Goal: Transaction & Acquisition: Purchase product/service

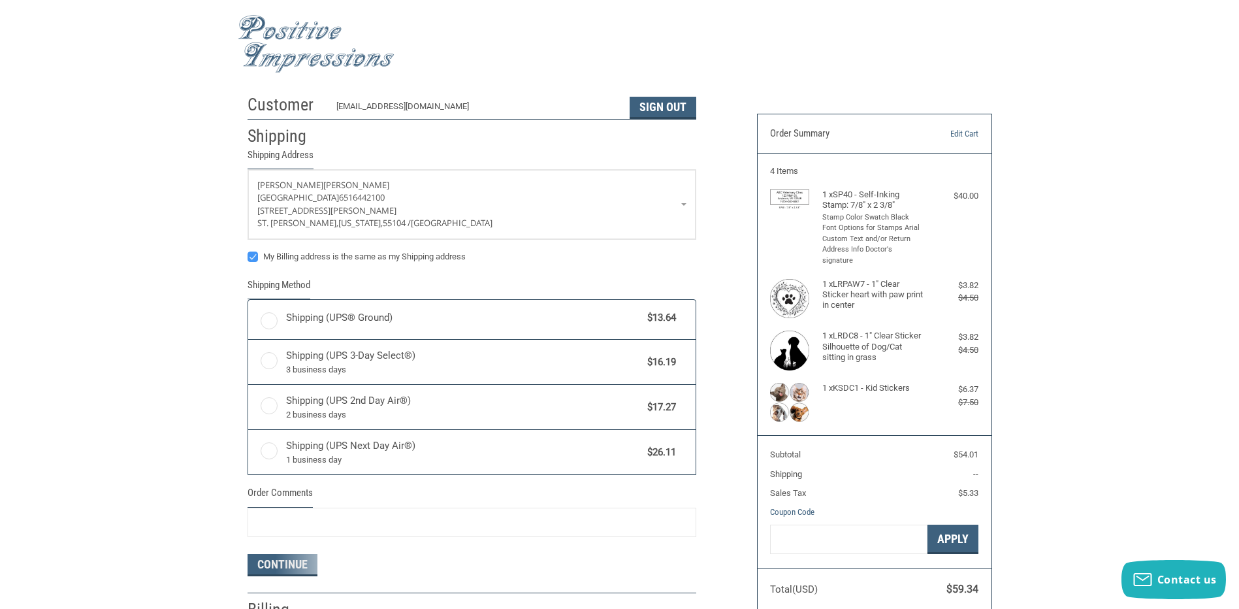
radio input "true"
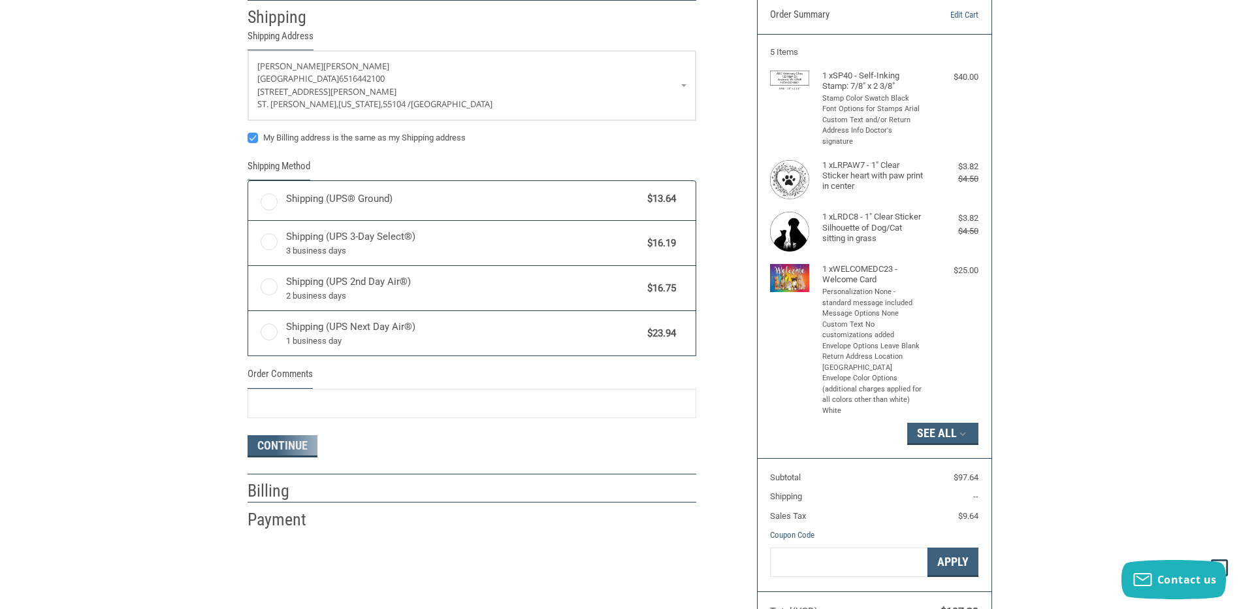
scroll to position [131, 0]
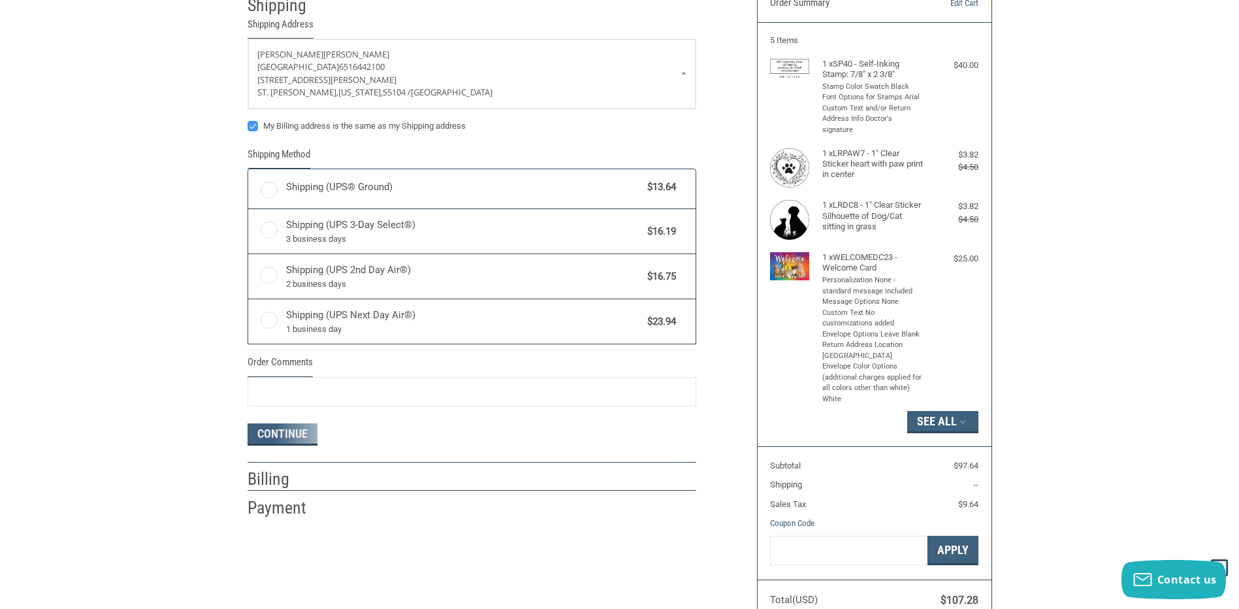
radio input "true"
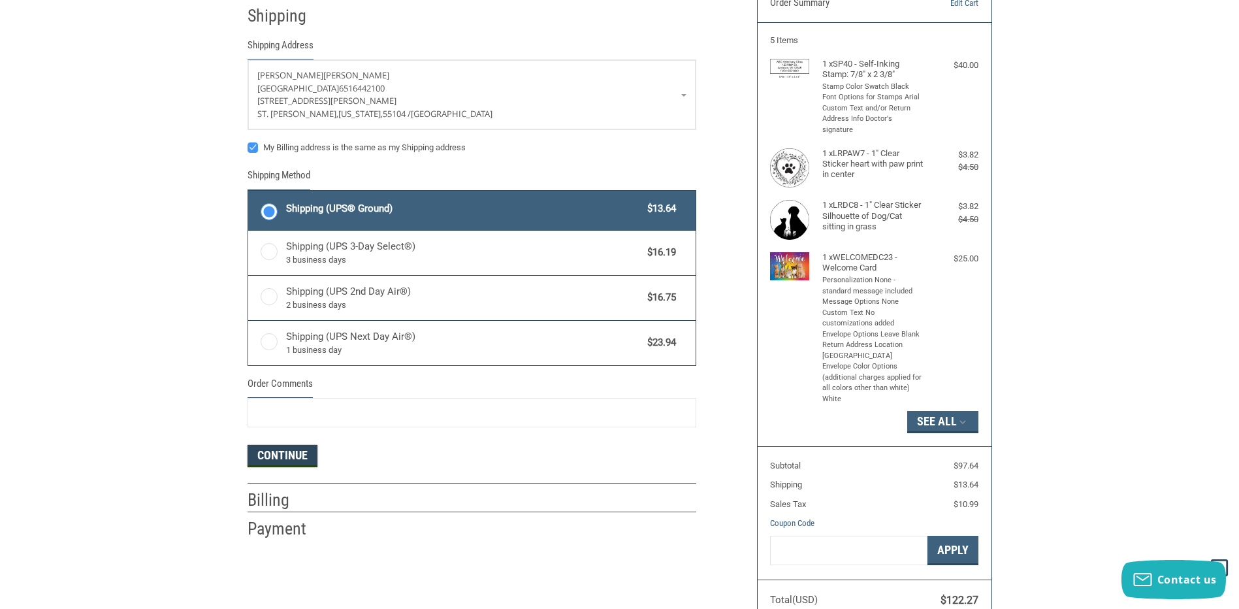
click at [304, 455] on button "Continue" at bounding box center [283, 456] width 70 height 22
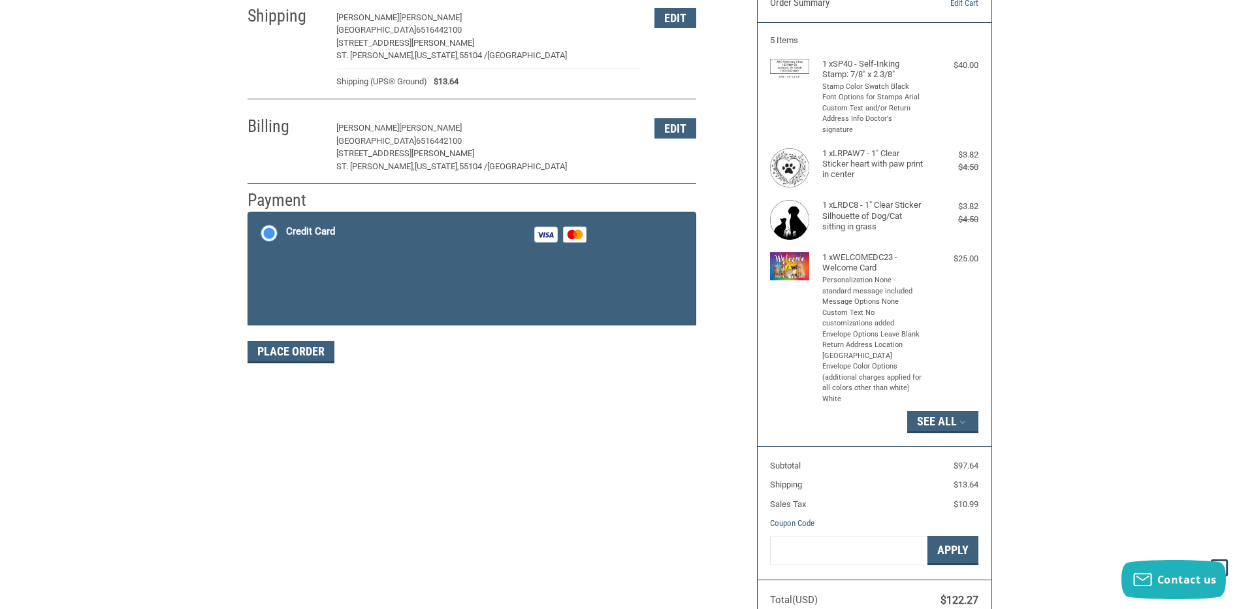
scroll to position [193, 0]
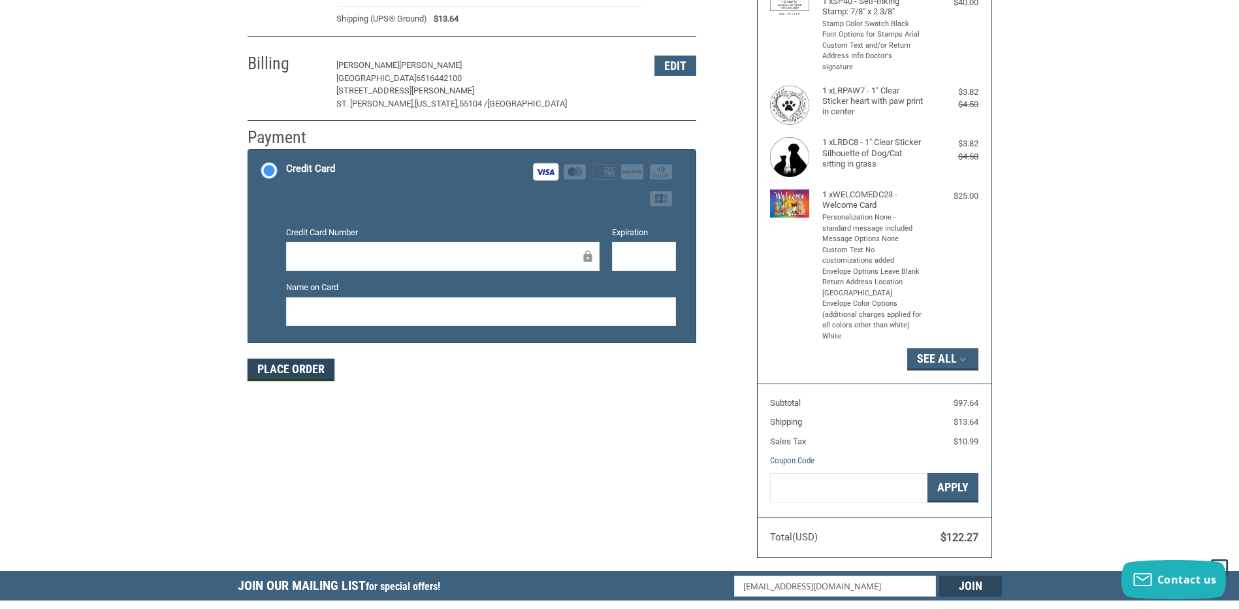
click at [284, 368] on button "Place Order" at bounding box center [291, 370] width 87 height 22
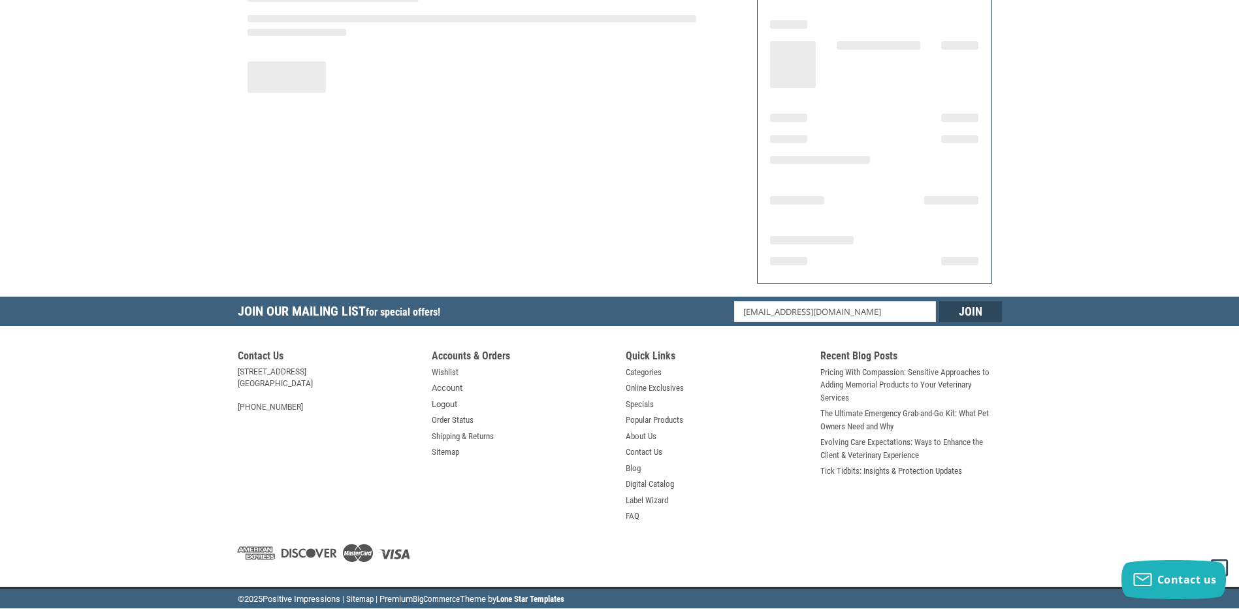
scroll to position [143, 0]
